Goal: Task Accomplishment & Management: Use online tool/utility

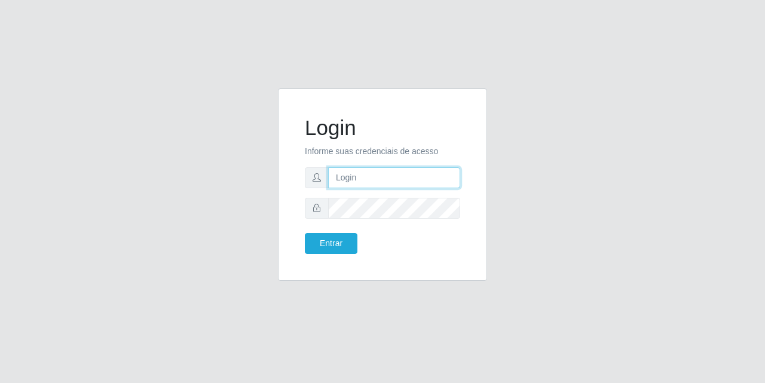
click at [374, 177] on input "text" at bounding box center [394, 177] width 132 height 21
type input "[EMAIL_ADDRESS][DOMAIN_NAME]"
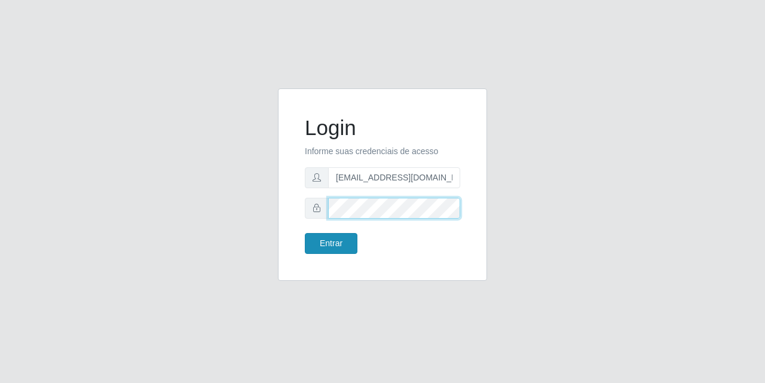
click at [305, 233] on button "Entrar" at bounding box center [331, 243] width 53 height 21
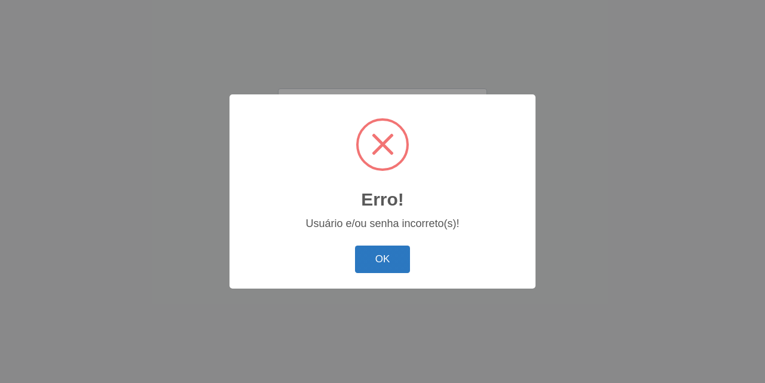
click at [378, 262] on button "OK" at bounding box center [383, 260] width 56 height 28
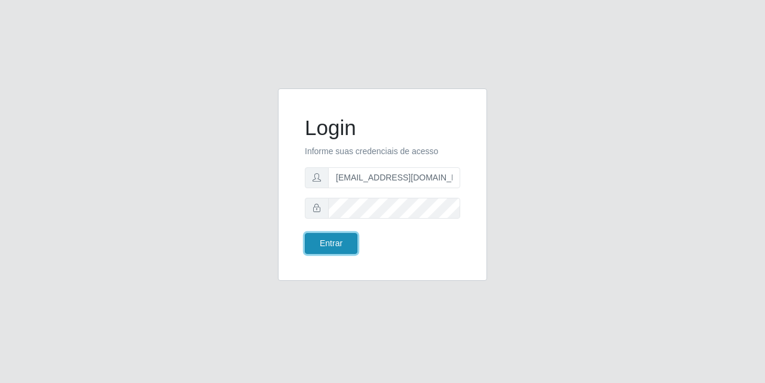
click at [345, 237] on button "Entrar" at bounding box center [331, 243] width 53 height 21
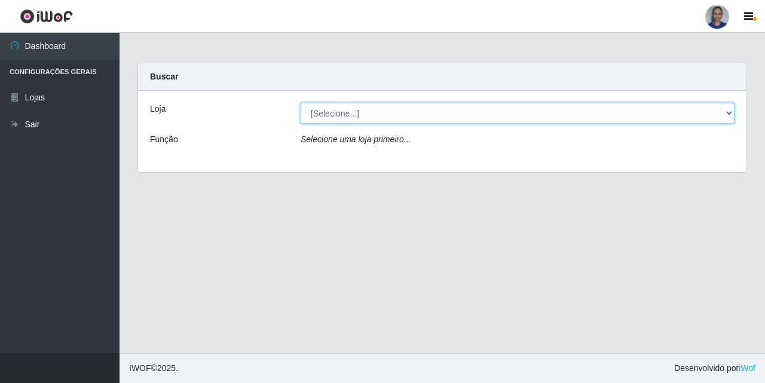
click at [709, 122] on select "[Selecione...] Supermercado [GEOGRAPHIC_DATA]" at bounding box center [518, 113] width 434 height 21
click at [301, 103] on select "[Selecione...] Supermercado [GEOGRAPHIC_DATA]" at bounding box center [518, 113] width 434 height 21
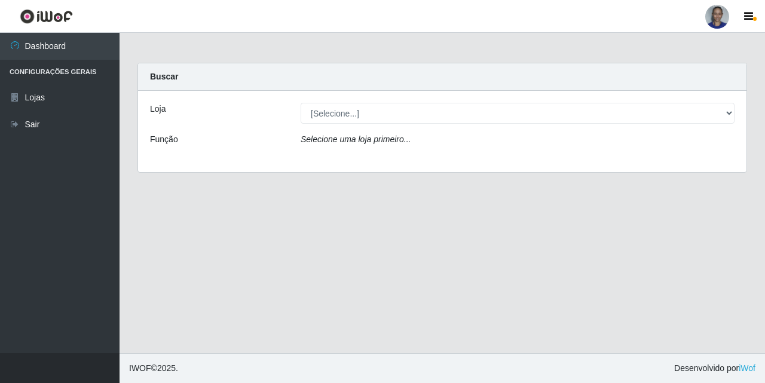
click at [705, 142] on div "Selecione uma loja primeiro..." at bounding box center [518, 141] width 452 height 17
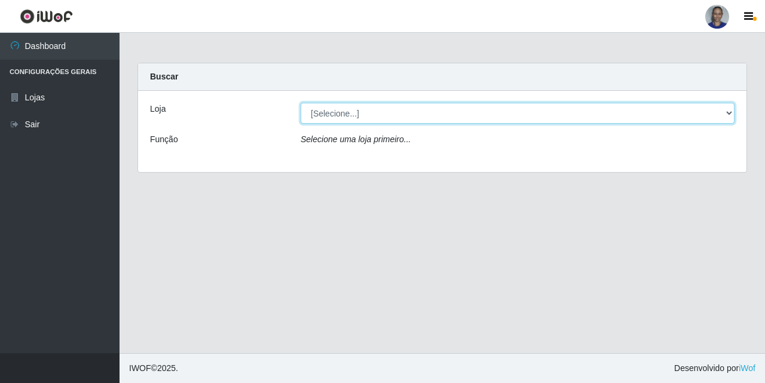
click at [705, 119] on select "[Selecione...] Supermercado [GEOGRAPHIC_DATA]" at bounding box center [518, 113] width 434 height 21
select select "165"
click at [301, 103] on select "[Selecione...] Supermercado [GEOGRAPHIC_DATA]" at bounding box center [518, 113] width 434 height 21
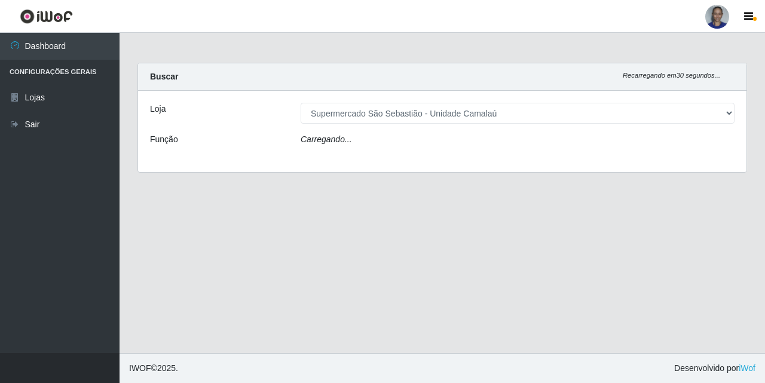
click at [693, 148] on div "Carregando..." at bounding box center [518, 141] width 452 height 17
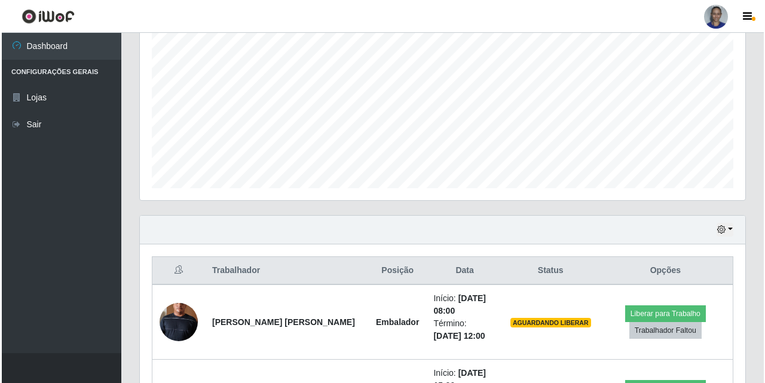
scroll to position [418, 0]
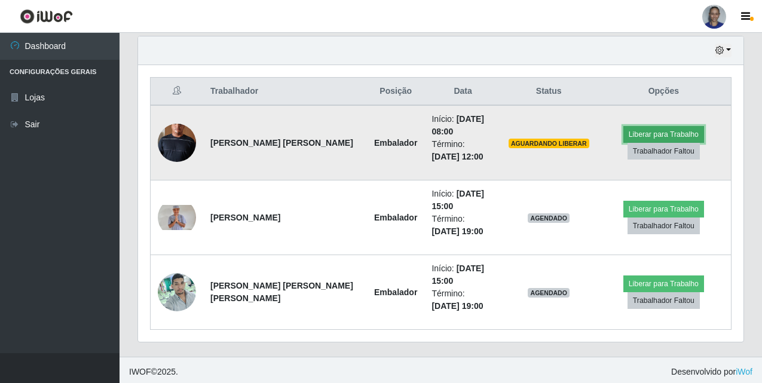
click at [658, 134] on button "Liberar para Trabalho" at bounding box center [663, 134] width 81 height 17
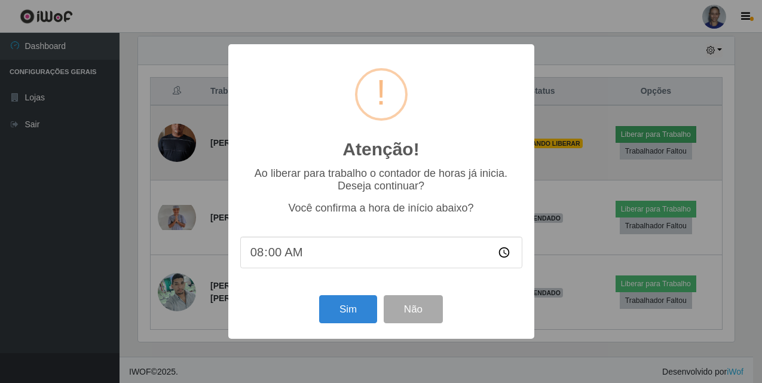
scroll to position [248, 599]
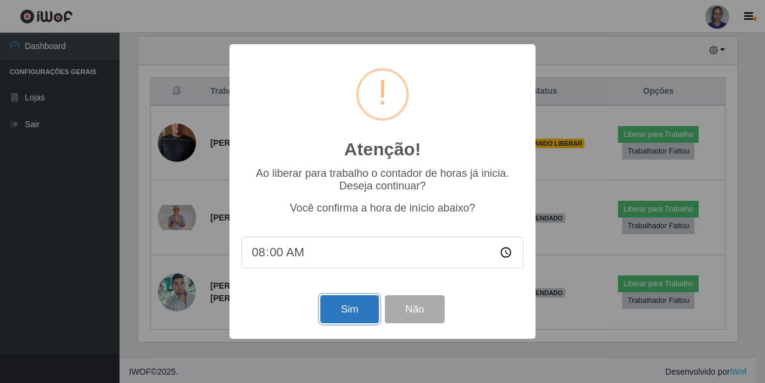
click at [339, 314] on button "Sim" at bounding box center [349, 309] width 58 height 28
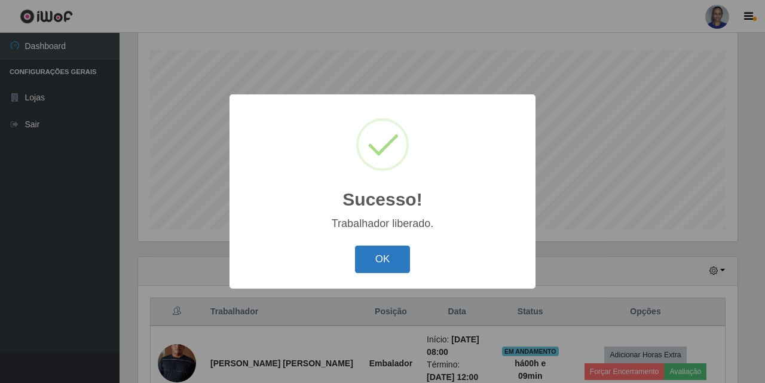
click at [397, 257] on button "OK" at bounding box center [383, 260] width 56 height 28
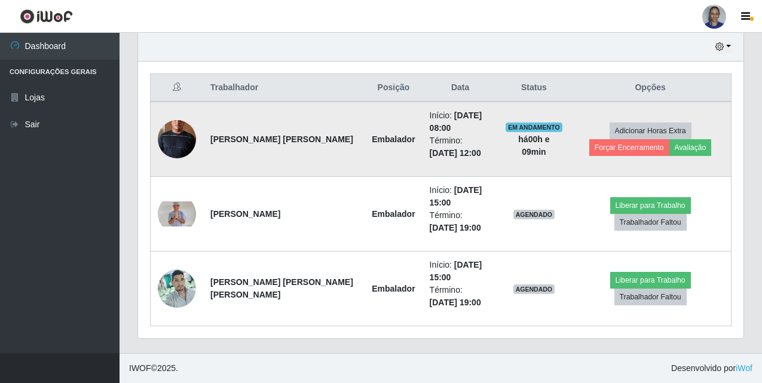
scroll to position [362, 0]
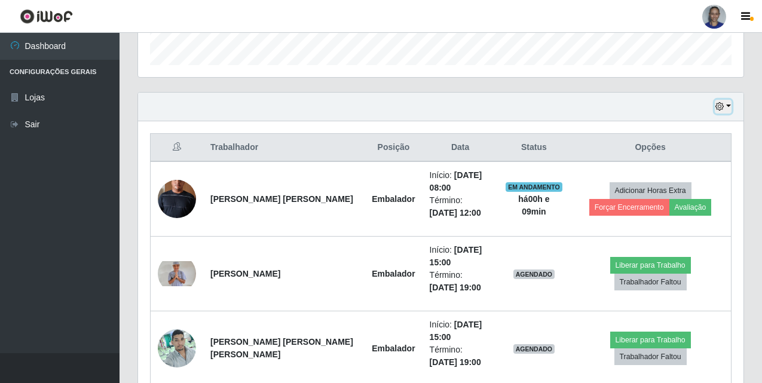
click at [726, 108] on button "button" at bounding box center [723, 107] width 17 height 14
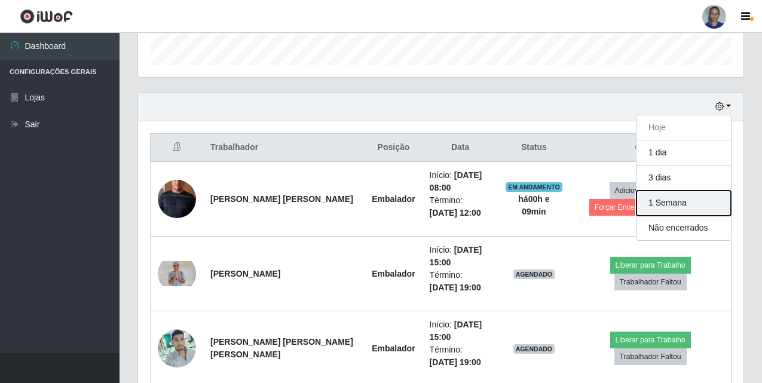
click at [679, 201] on button "1 Semana" at bounding box center [683, 203] width 94 height 25
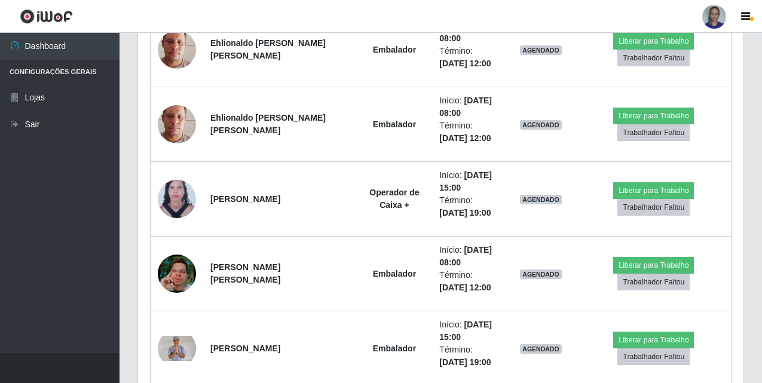
scroll to position [1617, 0]
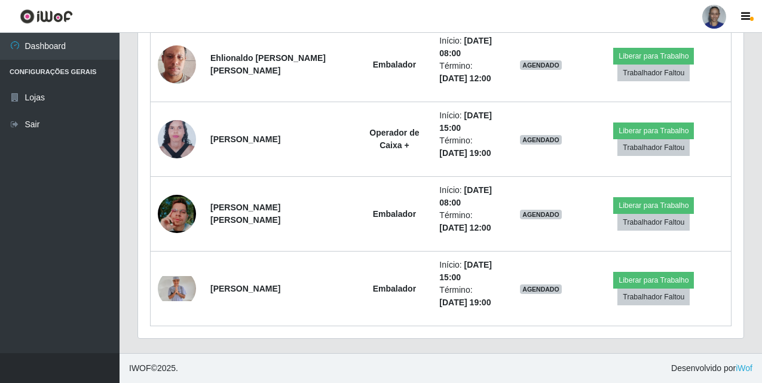
click at [88, 140] on ul "Dashboard Configurações Gerais Lojas Sair" at bounding box center [59, 193] width 119 height 320
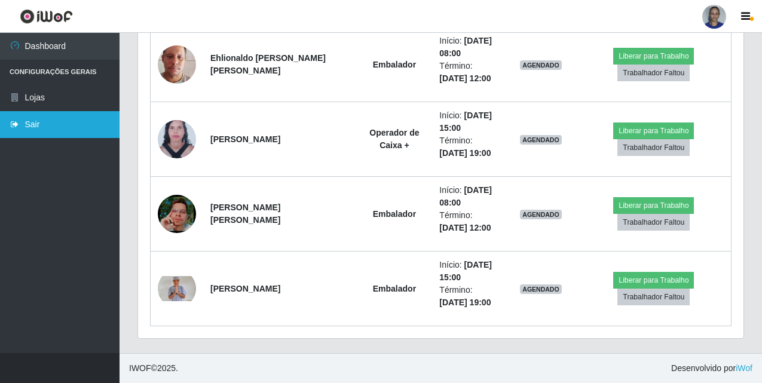
click at [95, 131] on link "Sair" at bounding box center [59, 124] width 119 height 27
